Goal: Transaction & Acquisition: Book appointment/travel/reservation

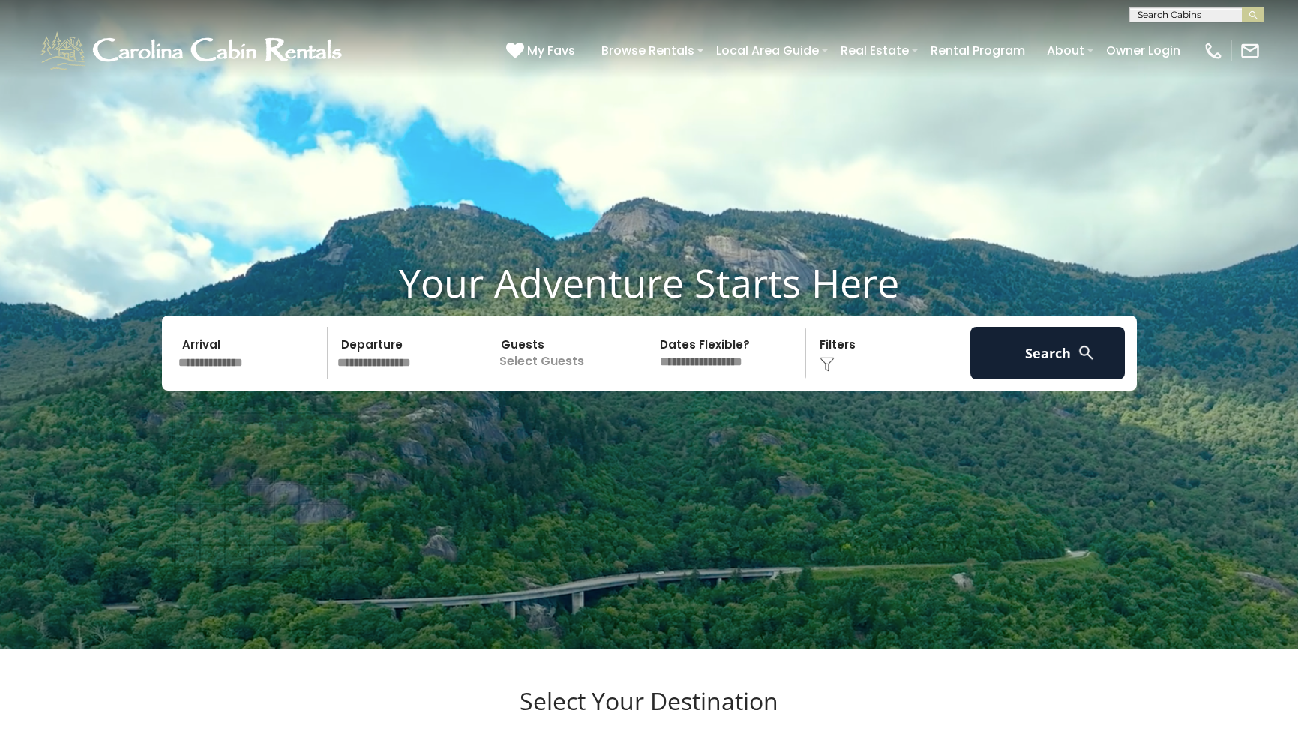
click at [211, 379] on input "text" at bounding box center [250, 353] width 155 height 52
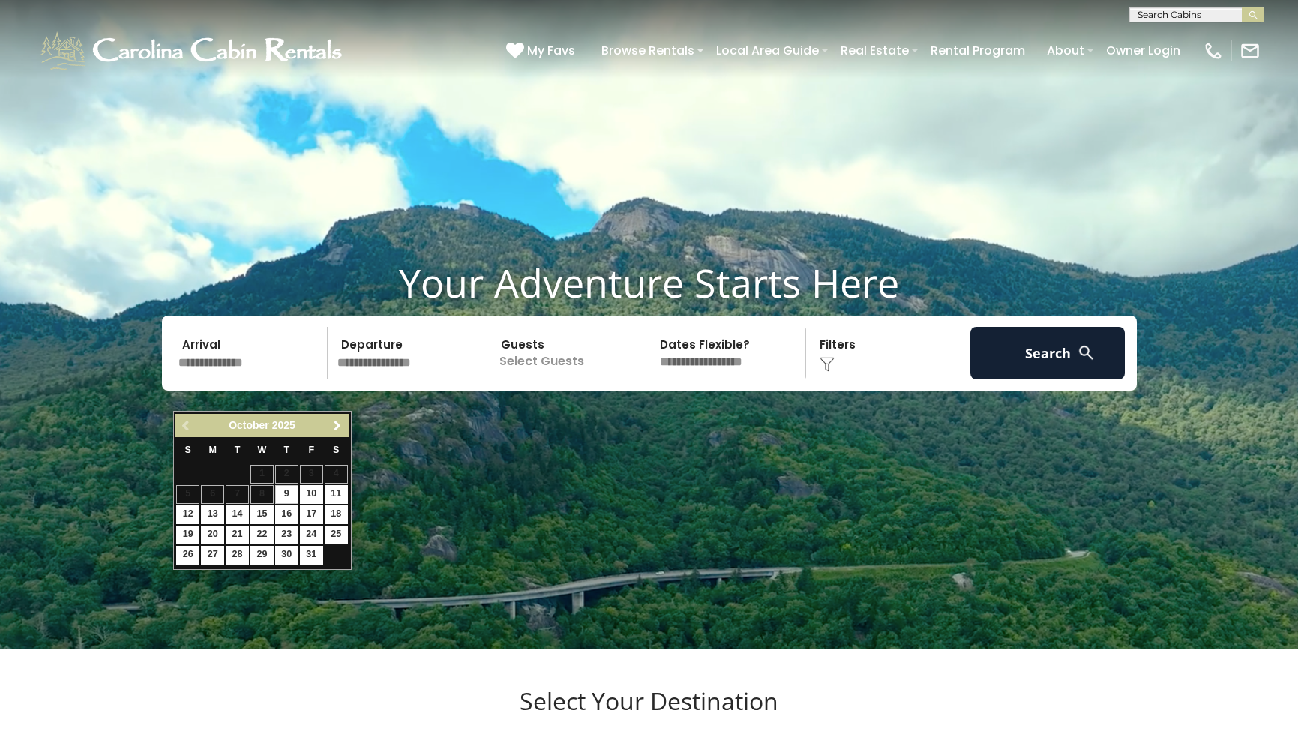
click at [336, 425] on span "Next" at bounding box center [337, 426] width 12 height 12
click at [334, 528] on link "22" at bounding box center [336, 535] width 23 height 19
type input "********"
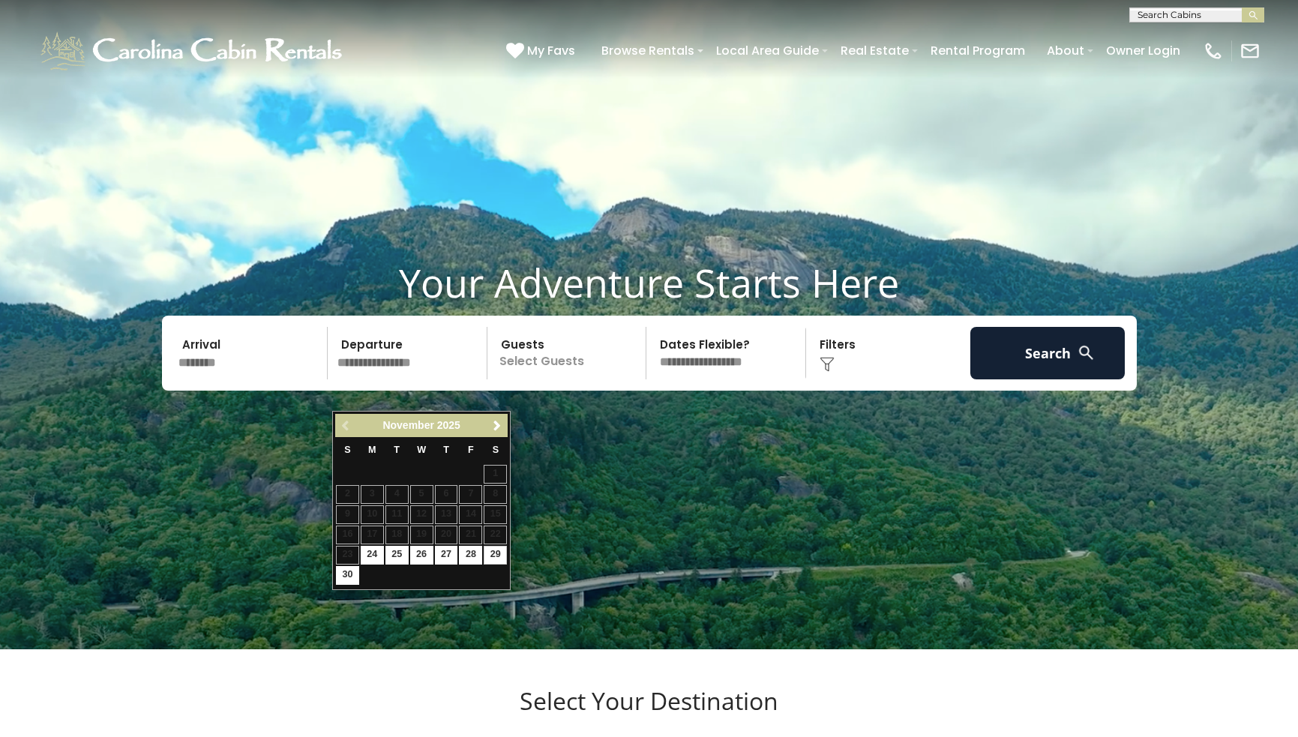
click at [494, 547] on link "29" at bounding box center [495, 555] width 23 height 19
type input "********"
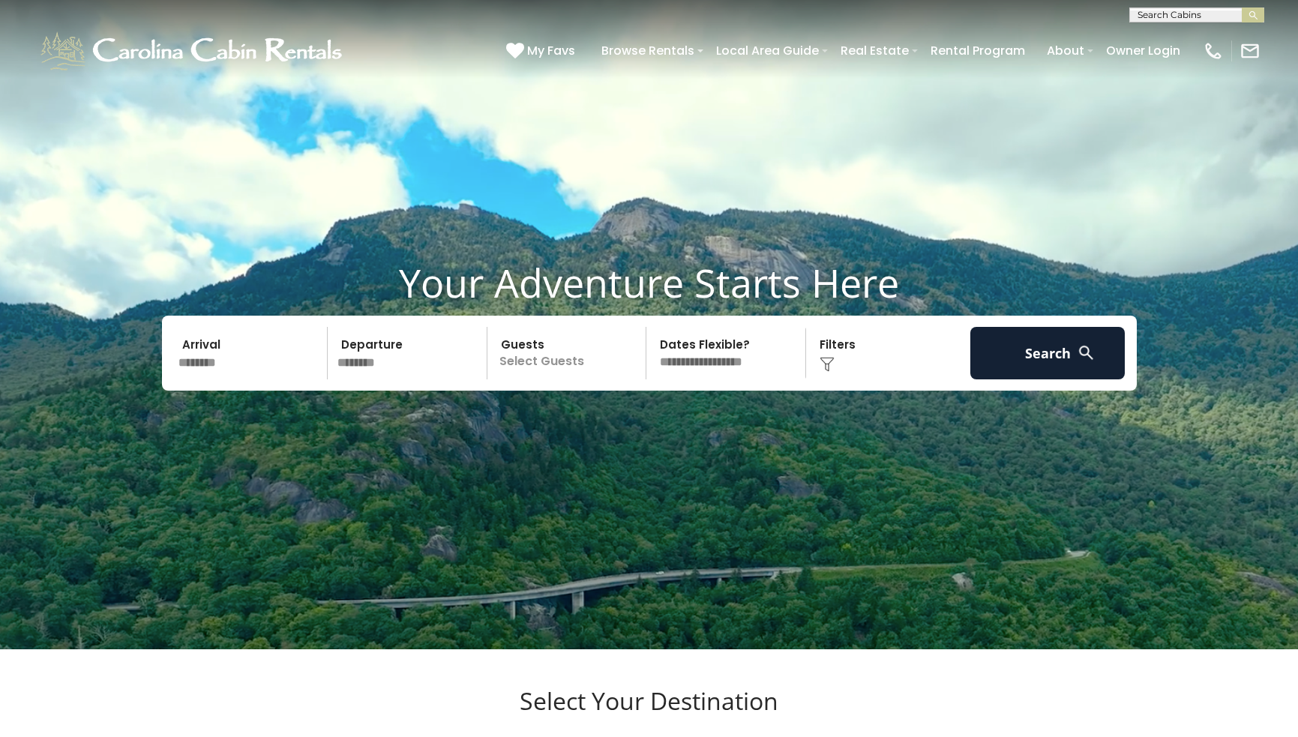
click at [583, 379] on p "Select Guests" at bounding box center [569, 353] width 154 height 52
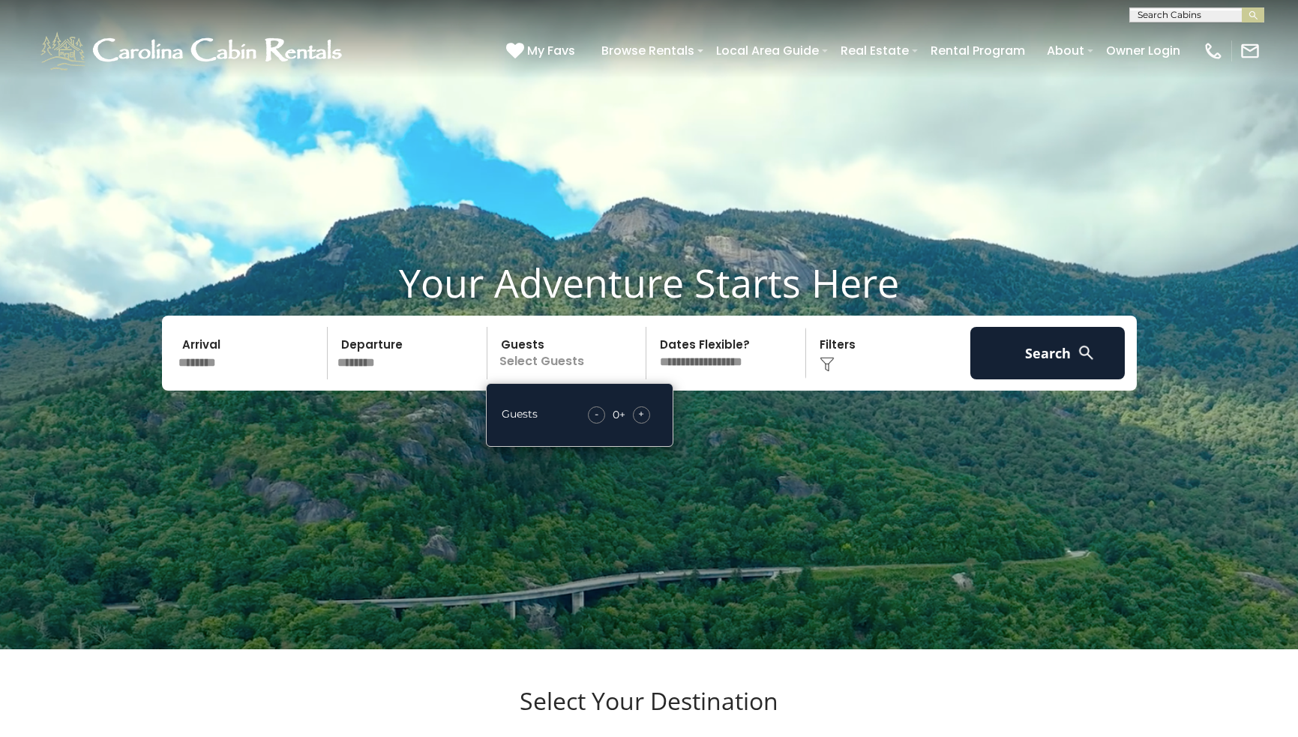
click at [640, 421] on span "+" at bounding box center [641, 413] width 6 height 15
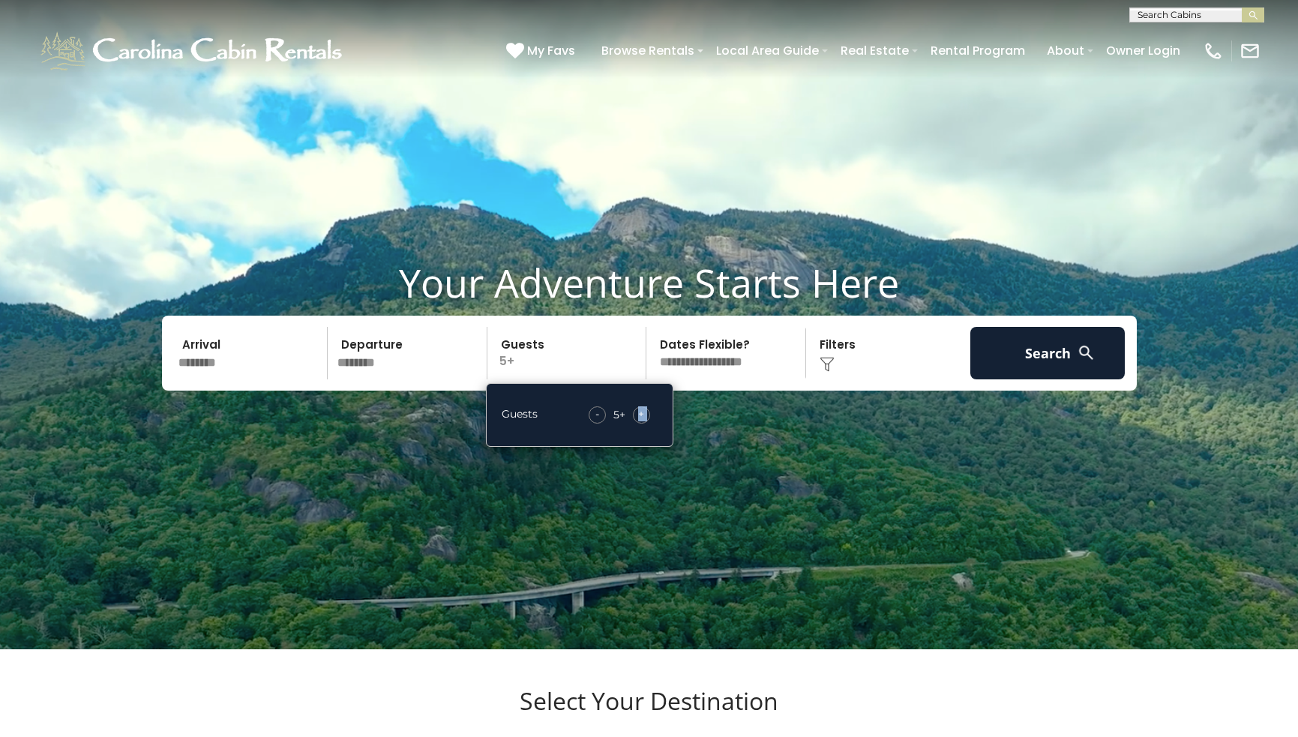
click at [640, 421] on span "+" at bounding box center [641, 413] width 6 height 15
click at [1014, 379] on button "Search" at bounding box center [1047, 353] width 155 height 52
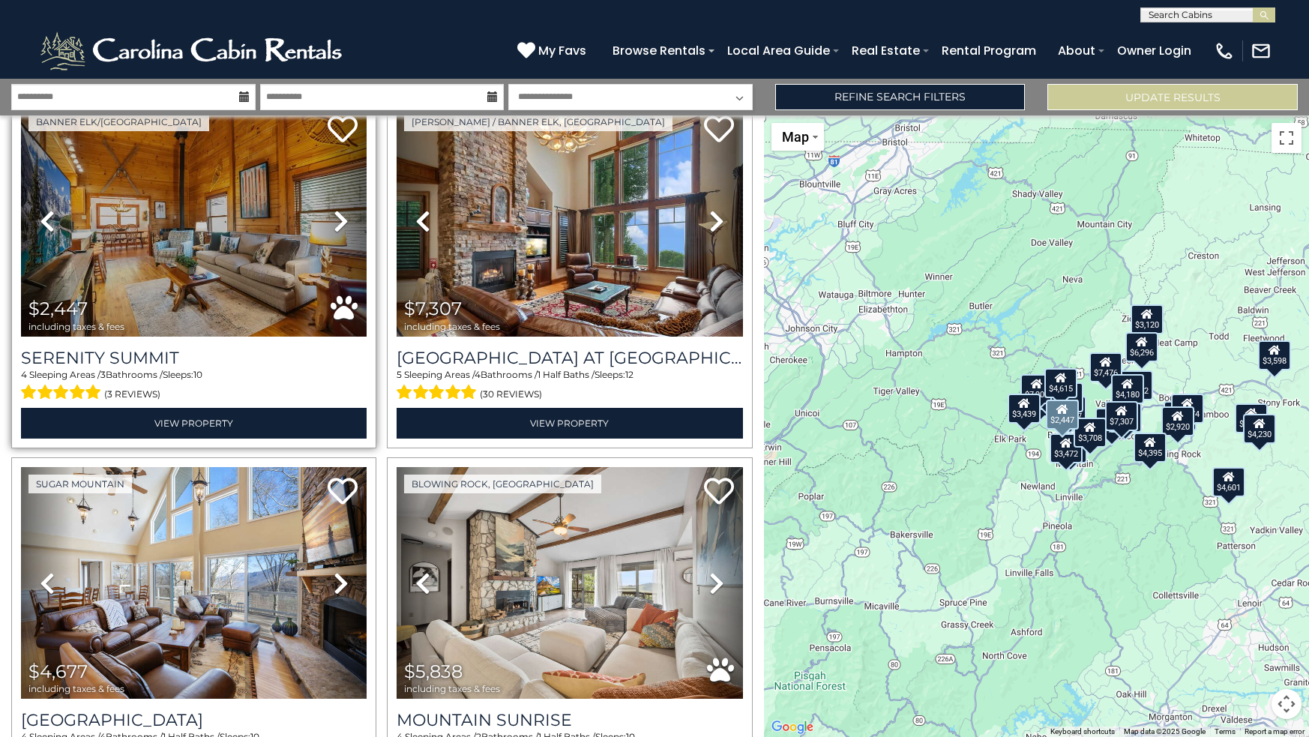
scroll to position [75, 0]
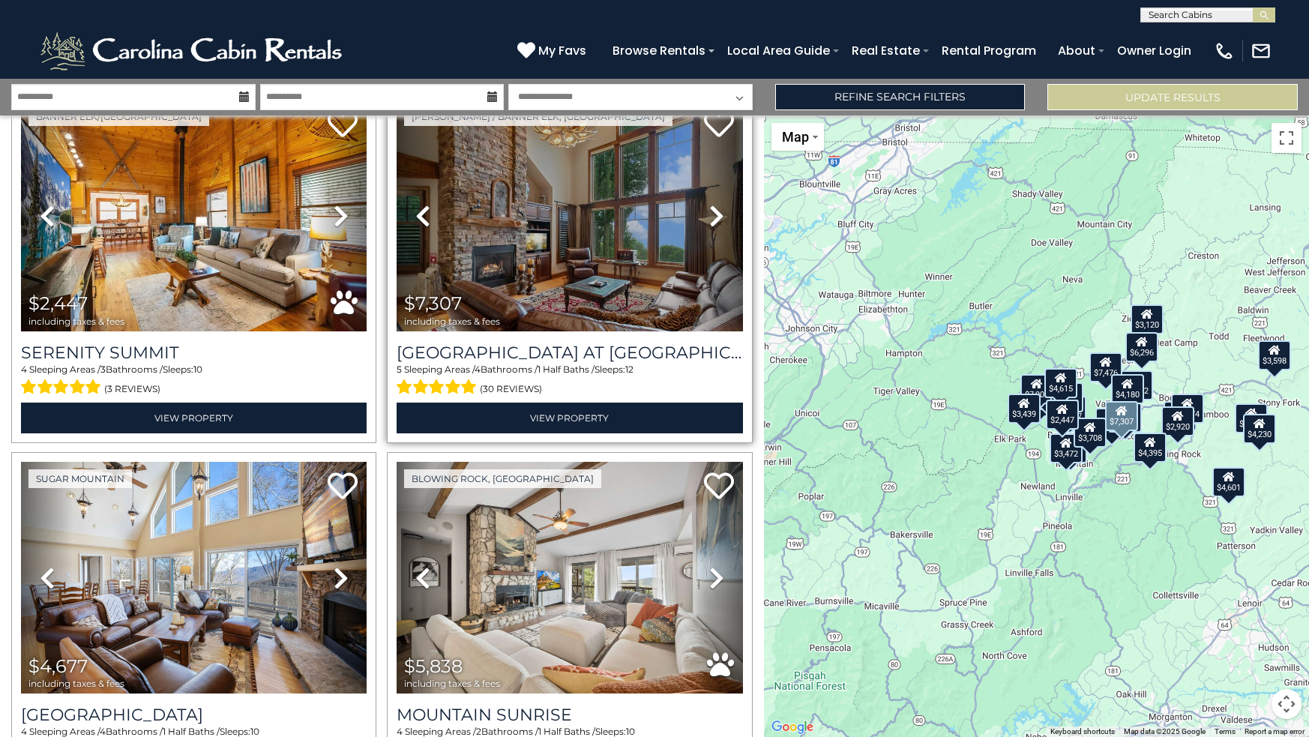
click at [709, 212] on icon at bounding box center [716, 216] width 15 height 24
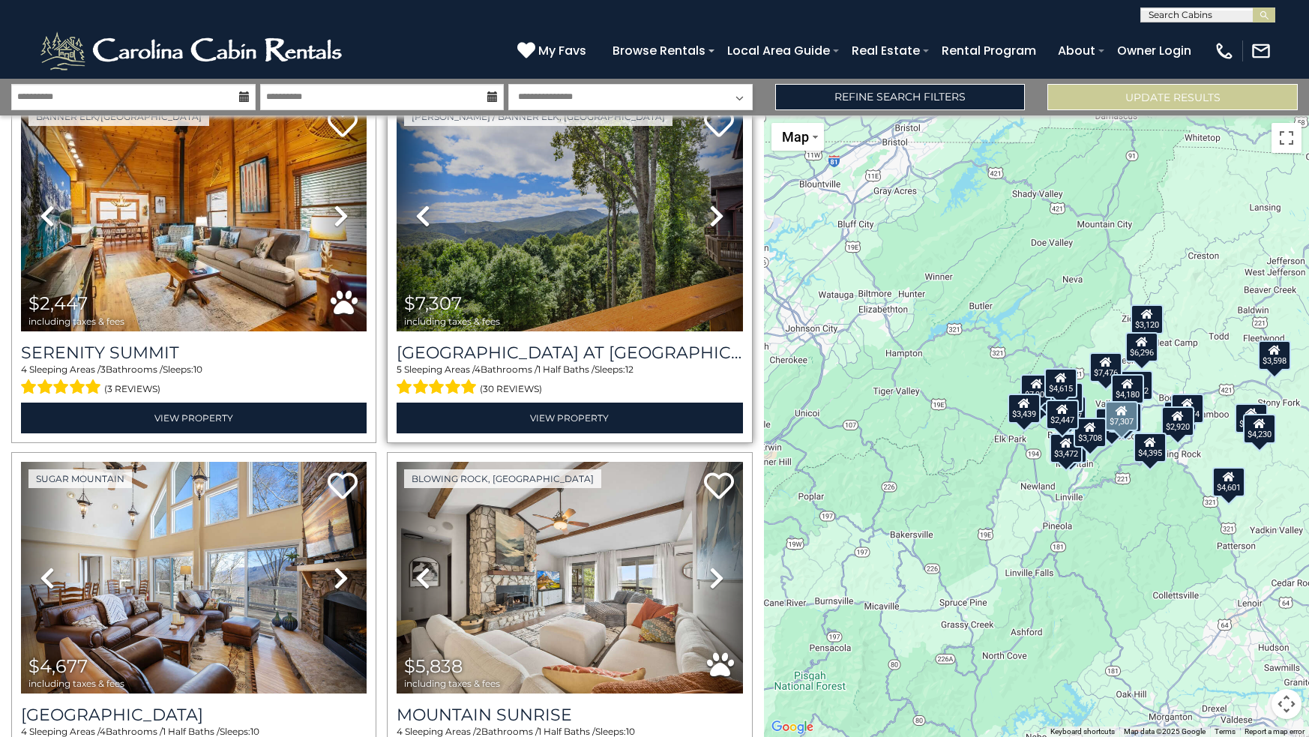
click at [709, 212] on icon at bounding box center [716, 216] width 15 height 24
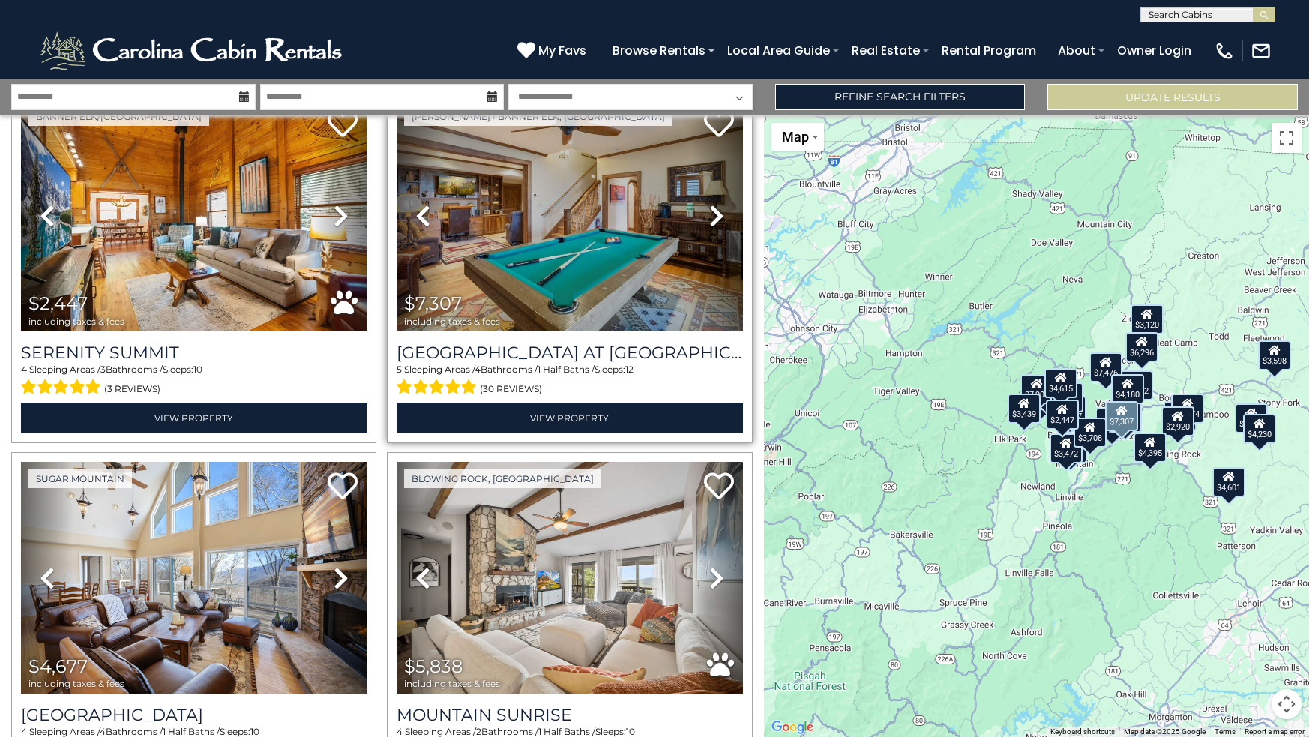
click at [709, 212] on icon at bounding box center [716, 216] width 15 height 24
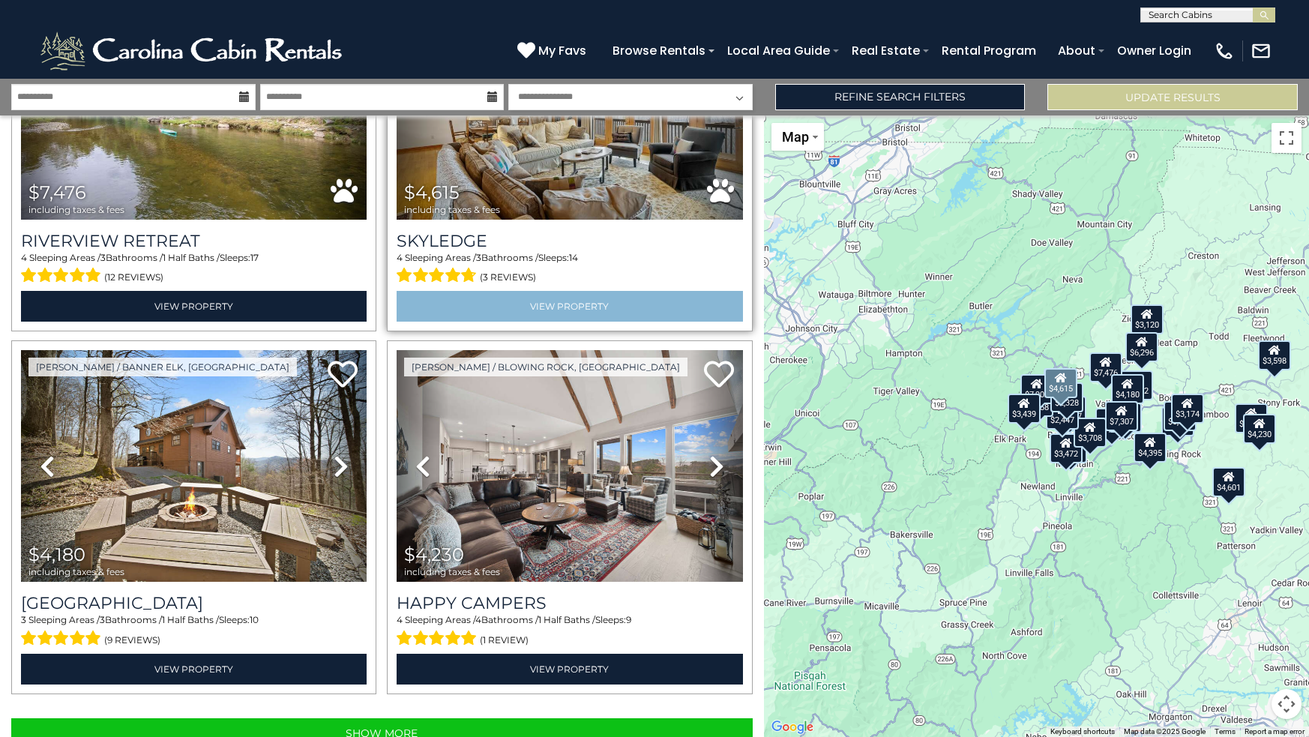
scroll to position [0, 0]
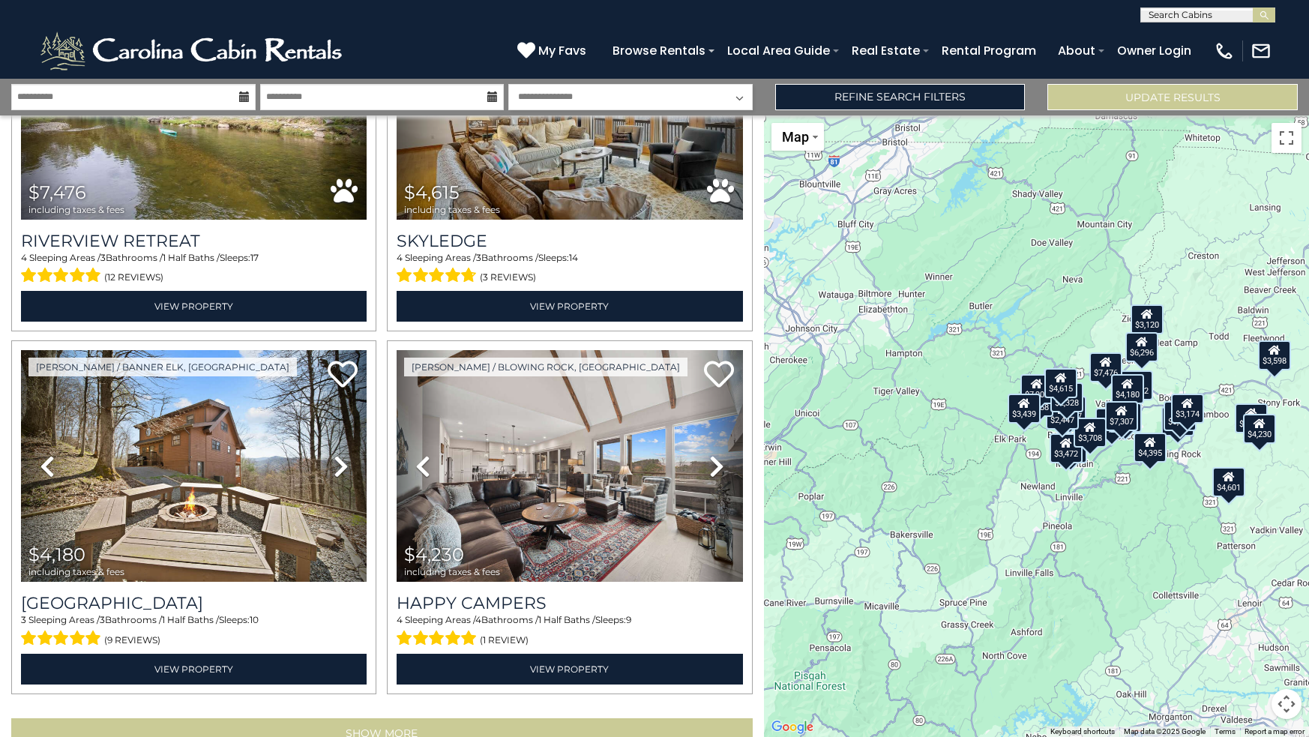
click at [364, 718] on button "Show More" at bounding box center [382, 733] width 742 height 30
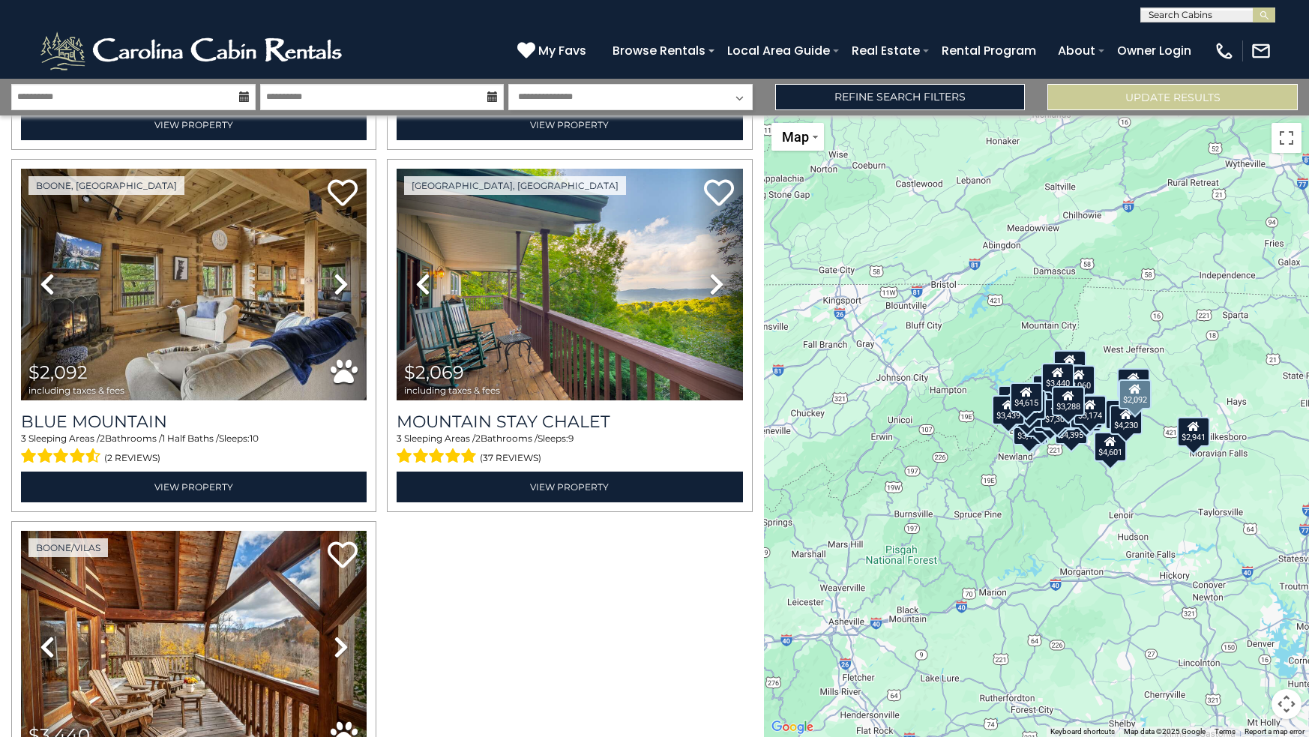
scroll to position [6892, 0]
